Goal: Find specific page/section: Find specific page/section

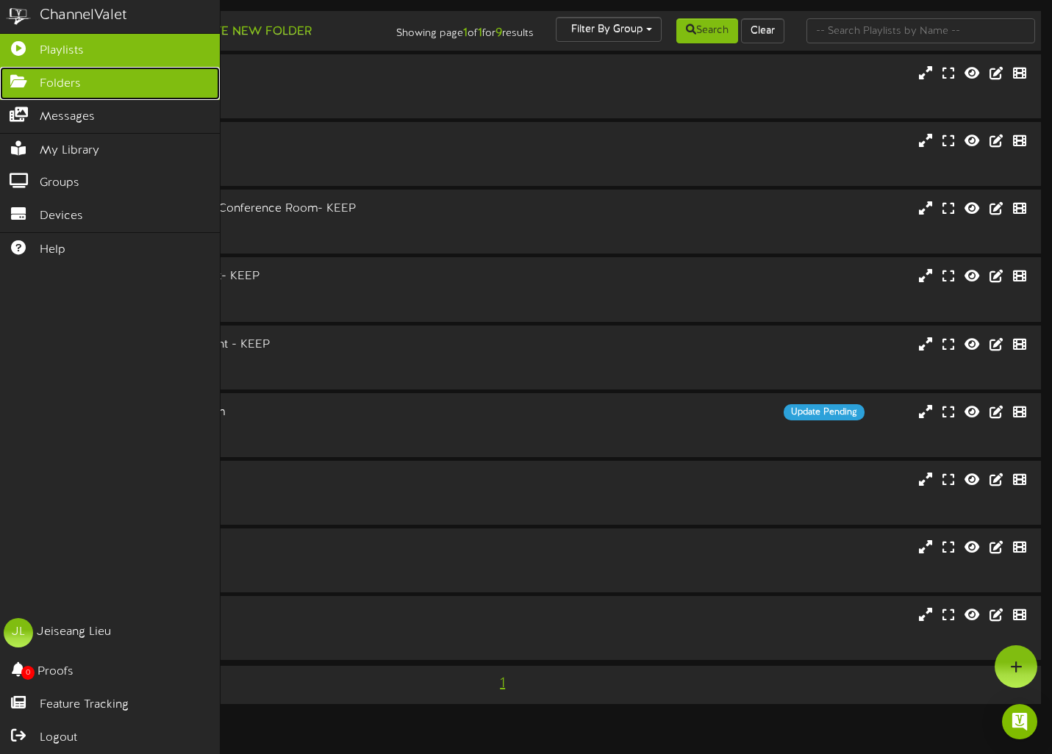
click at [27, 84] on icon at bounding box center [18, 79] width 37 height 11
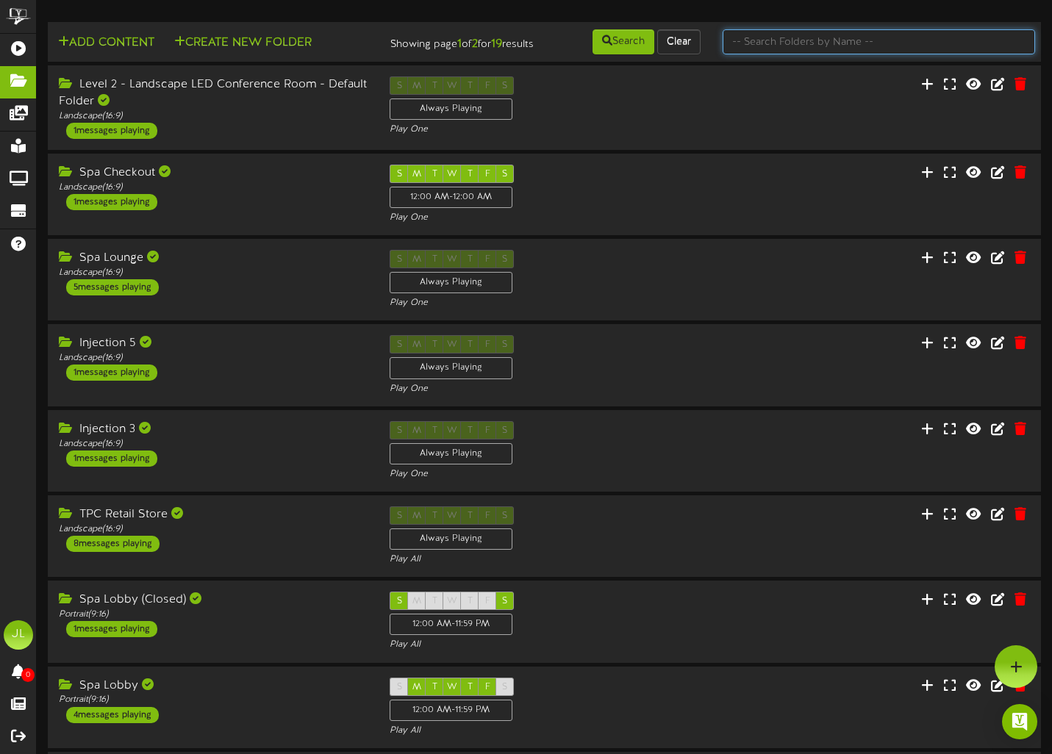
click at [808, 39] on input "text" at bounding box center [879, 41] width 313 height 25
type input "[DATE]"
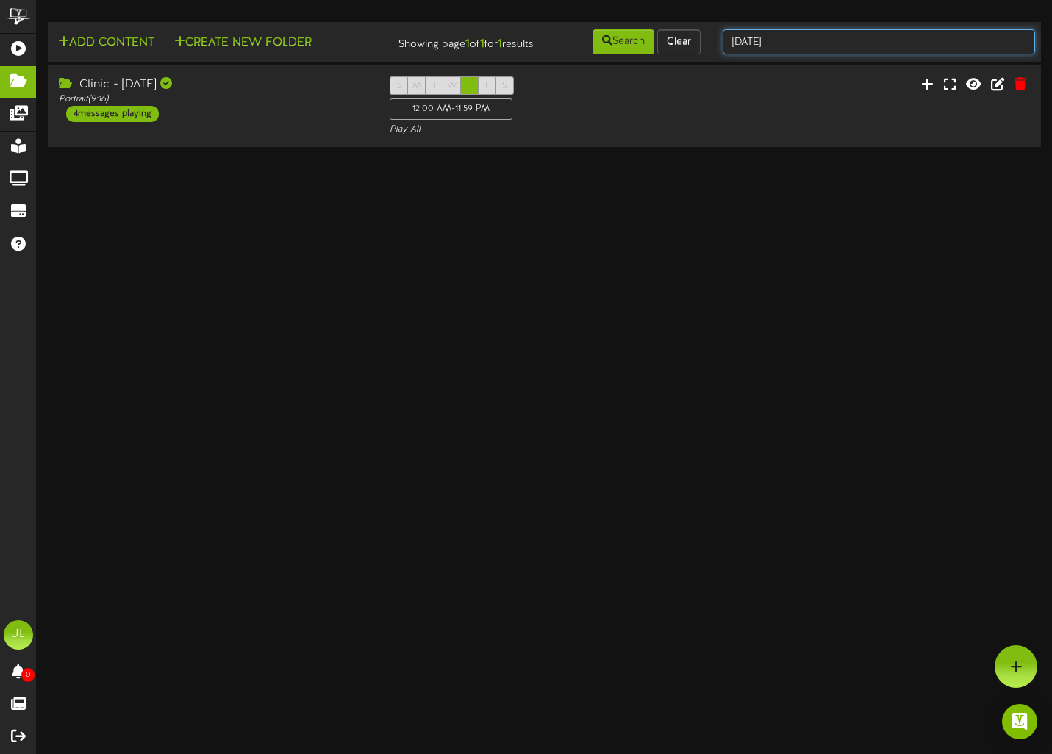
click at [836, 52] on input "[DATE]" at bounding box center [879, 41] width 313 height 25
drag, startPoint x: 836, startPoint y: 52, endPoint x: 714, endPoint y: 30, distance: 124.0
click at [714, 30] on div "[DATE]" at bounding box center [879, 42] width 335 height 28
click at [690, 129] on div "S M T W T F S 12:00 AM - 11:59 PM Play All" at bounding box center [545, 106] width 332 height 60
